Goal: Information Seeking & Learning: Learn about a topic

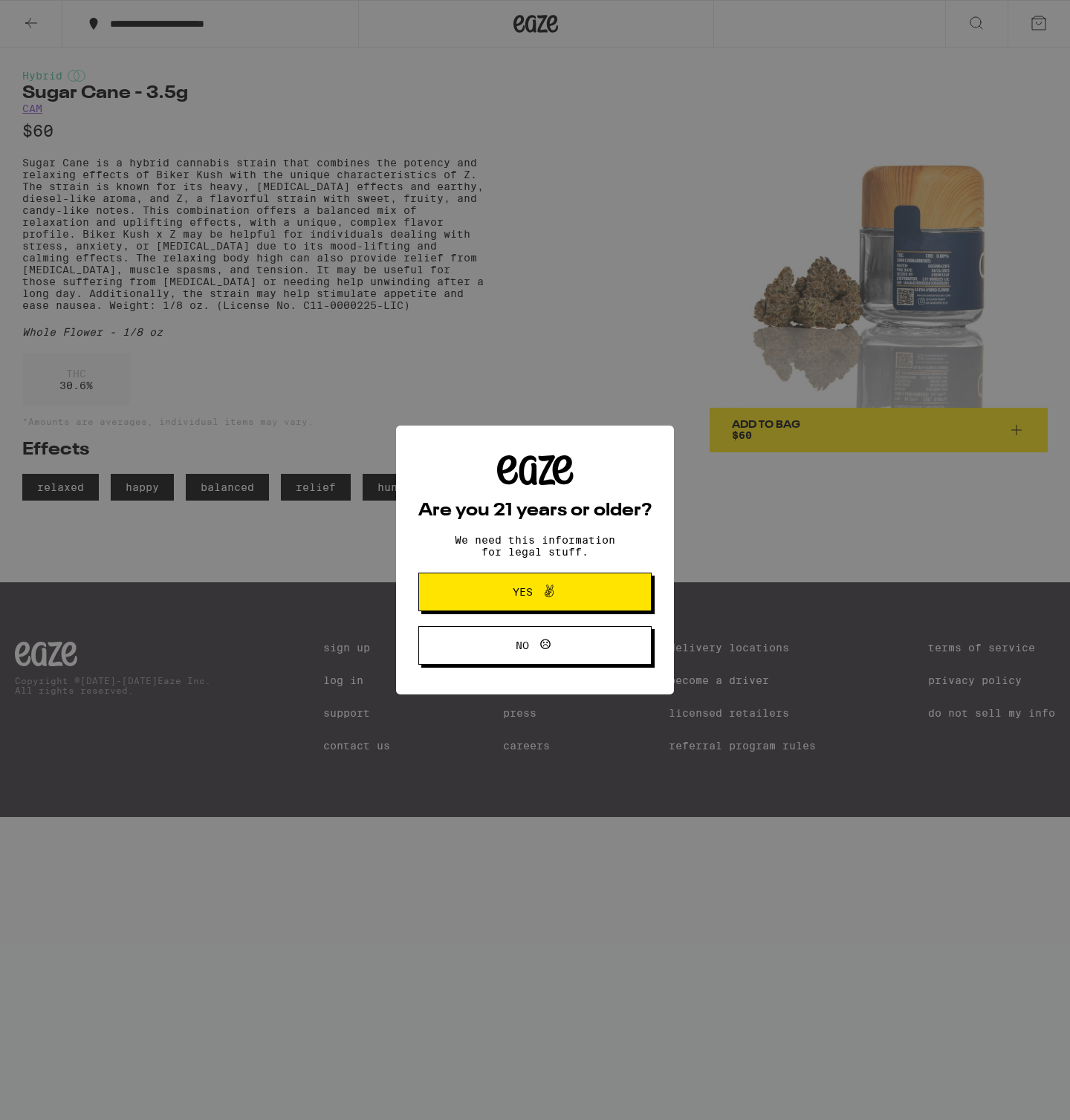
click at [569, 592] on span "Yes" at bounding box center [535, 592] width 113 height 19
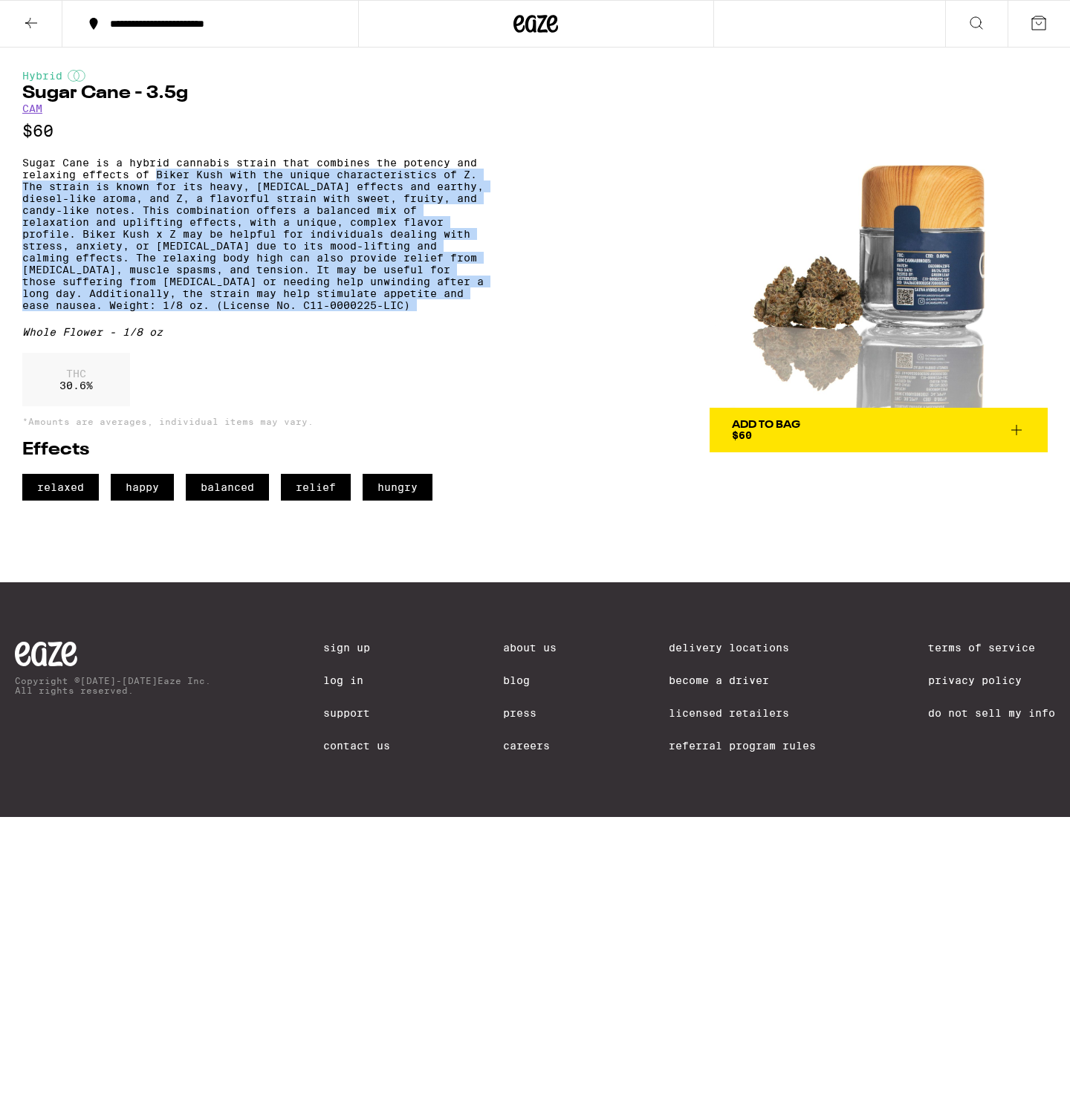
drag, startPoint x: 157, startPoint y: 177, endPoint x: 164, endPoint y: 356, distance: 179.1
click at [164, 355] on div "Hybrid Sugar Cane - 3.5g CAM $60 Sugar Cane is a hybrid cannabis strain that co…" at bounding box center [252, 285] width 461 height 431
click at [164, 356] on div "Hybrid Sugar Cane - 3.5g CAM $60 Sugar Cane is a hybrid cannabis strain that co…" at bounding box center [252, 285] width 461 height 431
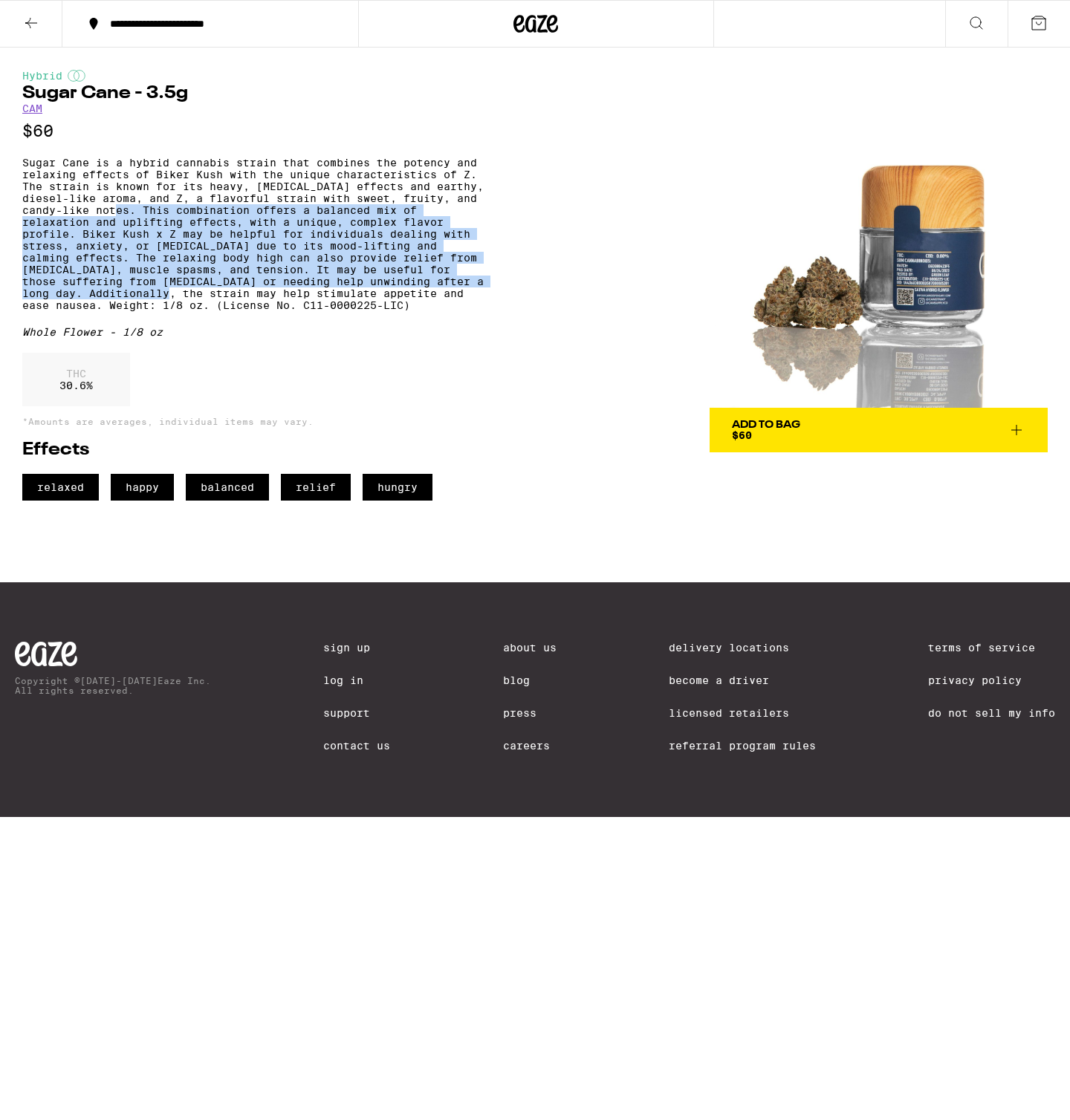
drag, startPoint x: 226, startPoint y: 321, endPoint x: 153, endPoint y: 218, distance: 126.2
click at [155, 218] on p "Sugar Cane is a hybrid cannabis strain that combines the potency and relaxing e…" at bounding box center [252, 234] width 461 height 155
click at [153, 218] on p "Sugar Cane is a hybrid cannabis strain that combines the potency and relaxing e…" at bounding box center [252, 234] width 461 height 155
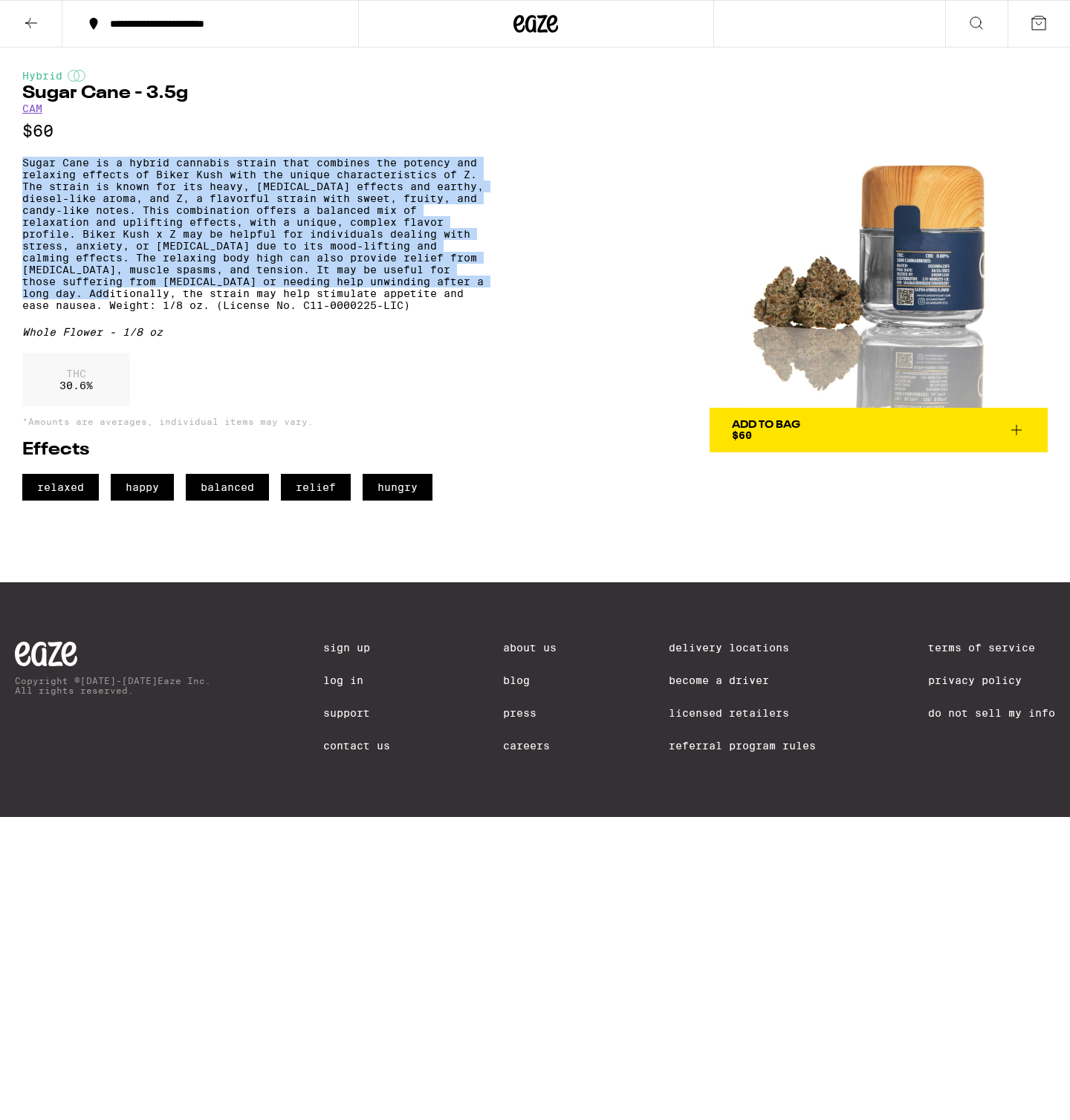
drag, startPoint x: 167, startPoint y: 136, endPoint x: 164, endPoint y: 319, distance: 183.0
click at [164, 319] on div "Hybrid Sugar Cane - 3.5g CAM $60 Sugar Cane is a hybrid cannabis strain that co…" at bounding box center [252, 285] width 461 height 431
click at [164, 311] on p "Sugar Cane is a hybrid cannabis strain that combines the potency and relaxing e…" at bounding box center [252, 234] width 461 height 155
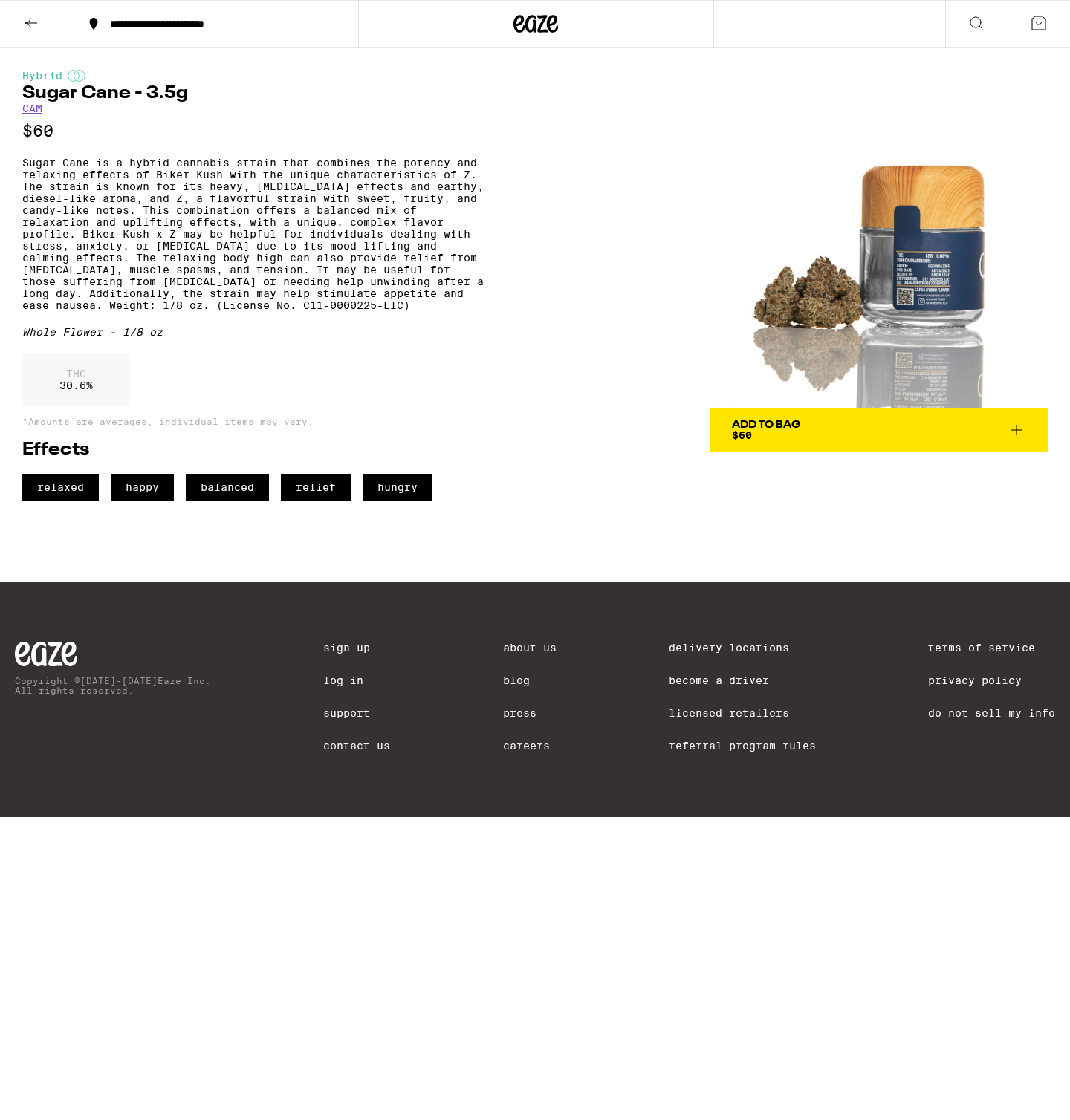
drag, startPoint x: 174, startPoint y: 226, endPoint x: 174, endPoint y: 329, distance: 103.0
click at [174, 311] on p "Sugar Cane is a hybrid cannabis strain that combines the potency and relaxing e…" at bounding box center [252, 234] width 461 height 155
drag, startPoint x: 377, startPoint y: 529, endPoint x: 122, endPoint y: 525, distance: 255.0
click at [121, 501] on div "relaxed happy balanced relief hungry" at bounding box center [252, 487] width 461 height 27
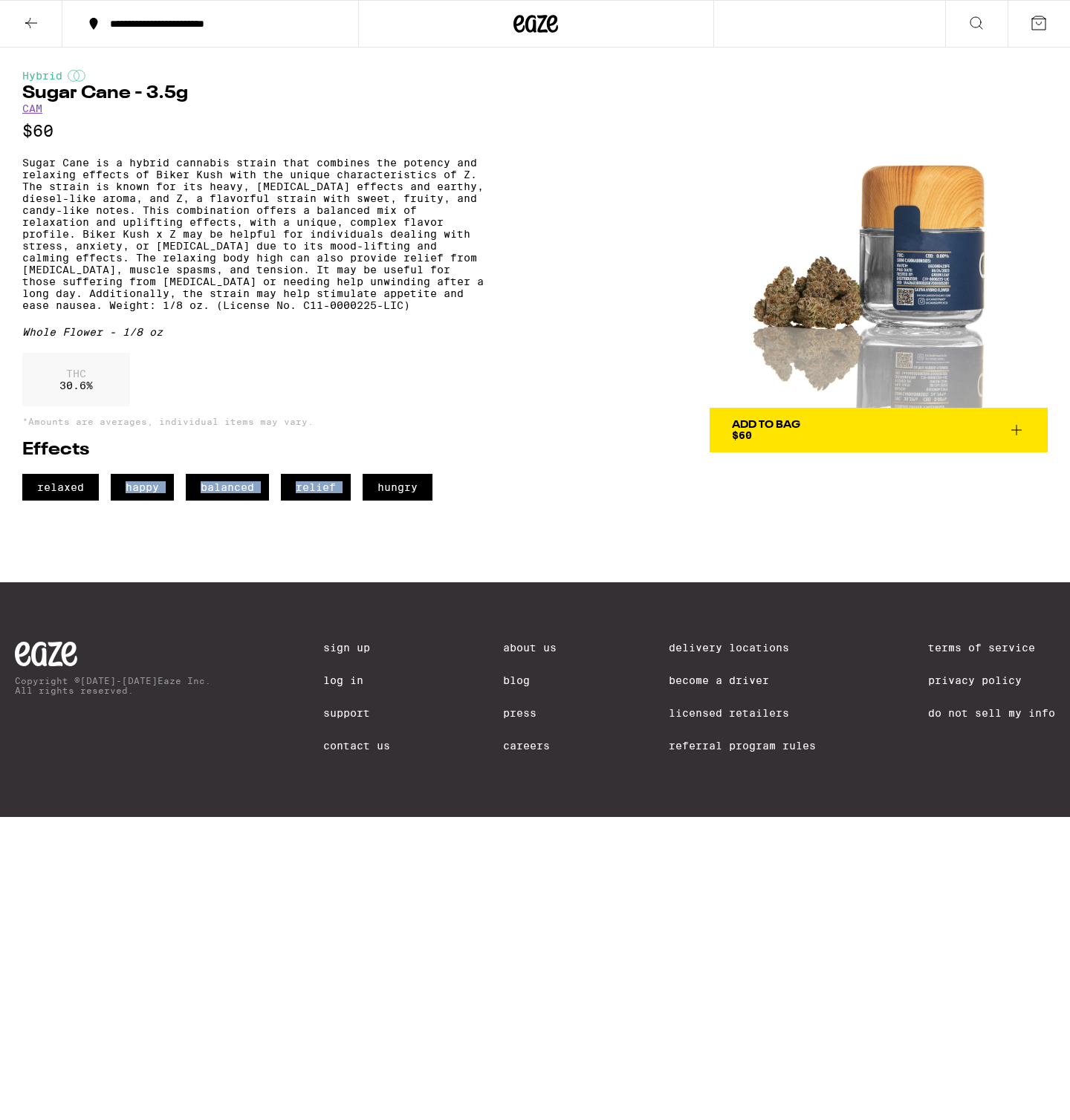
click at [122, 501] on span "happy" at bounding box center [142, 487] width 63 height 27
